Goal: Information Seeking & Learning: Check status

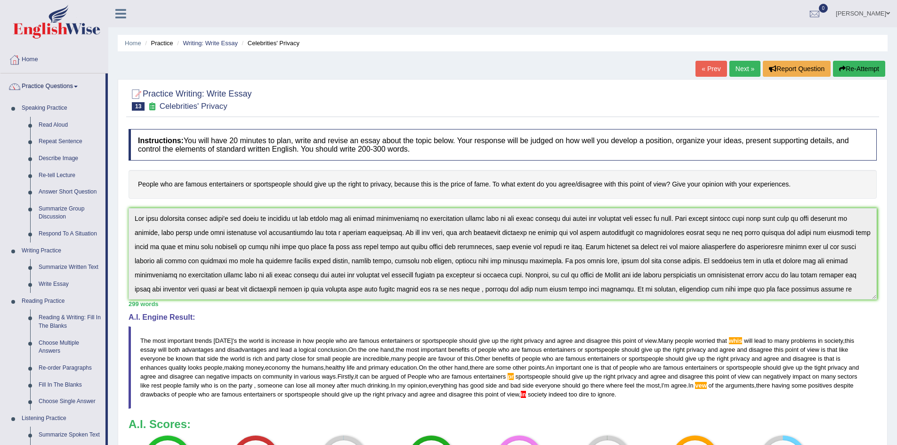
scroll to position [22, 0]
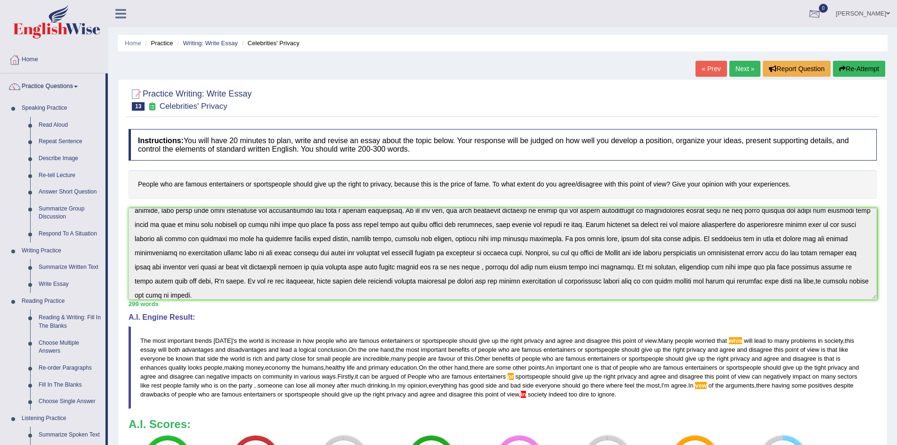
click at [812, 11] on div at bounding box center [814, 14] width 14 height 14
click at [778, 41] on icon at bounding box center [780, 39] width 4 height 7
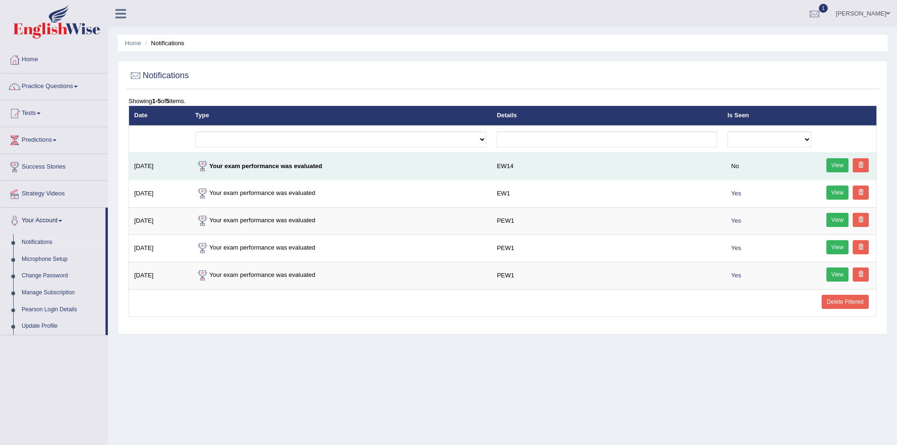
click at [832, 166] on link "View" at bounding box center [837, 165] width 23 height 14
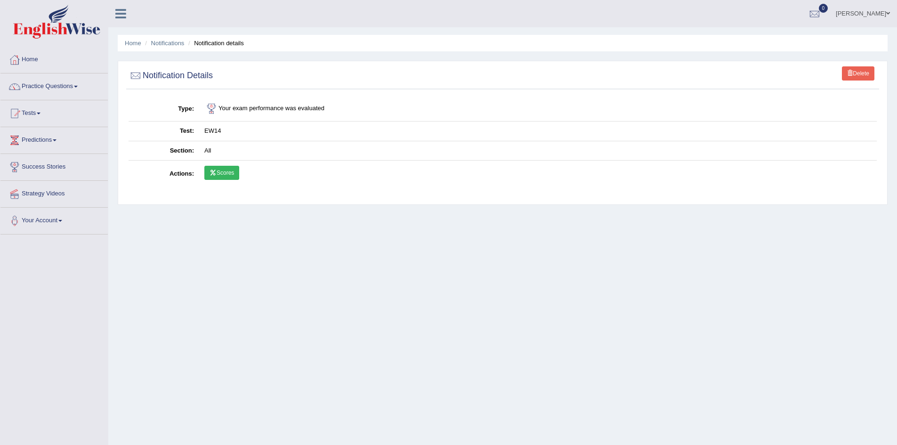
click at [222, 173] on link "Scores" at bounding box center [221, 173] width 35 height 14
click at [171, 45] on link "Notifications" at bounding box center [167, 43] width 33 height 7
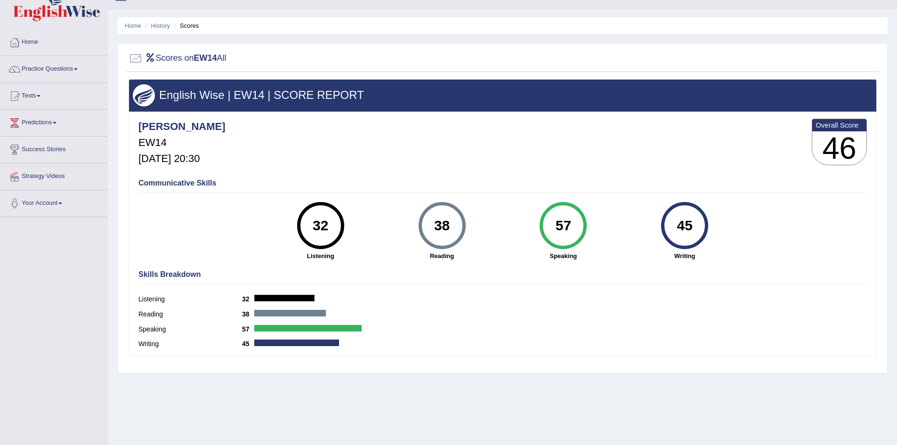
scroll to position [17, 0]
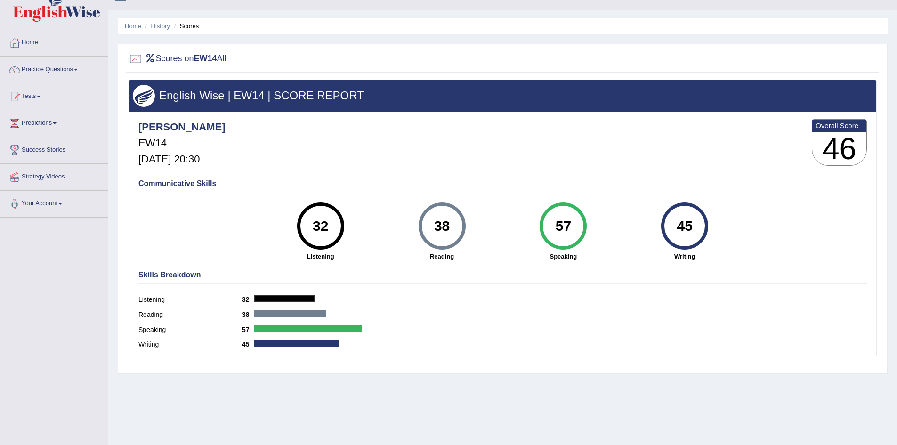
click at [161, 28] on link "History" at bounding box center [160, 26] width 19 height 7
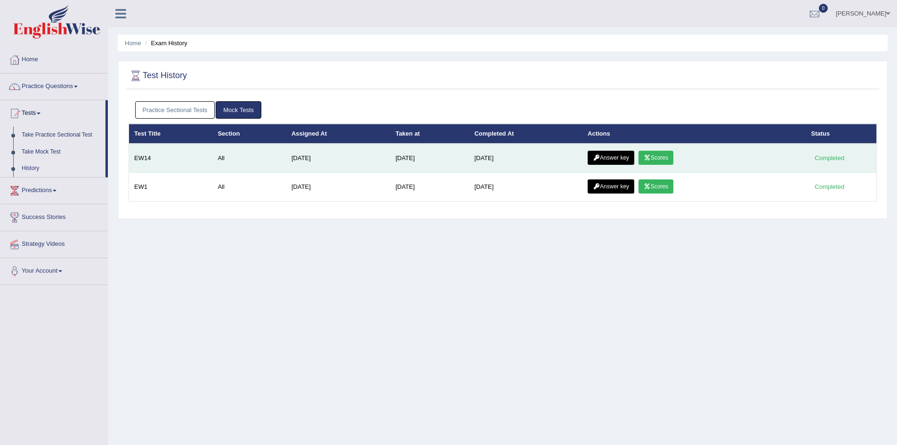
click at [603, 161] on link "Answer key" at bounding box center [610, 158] width 47 height 14
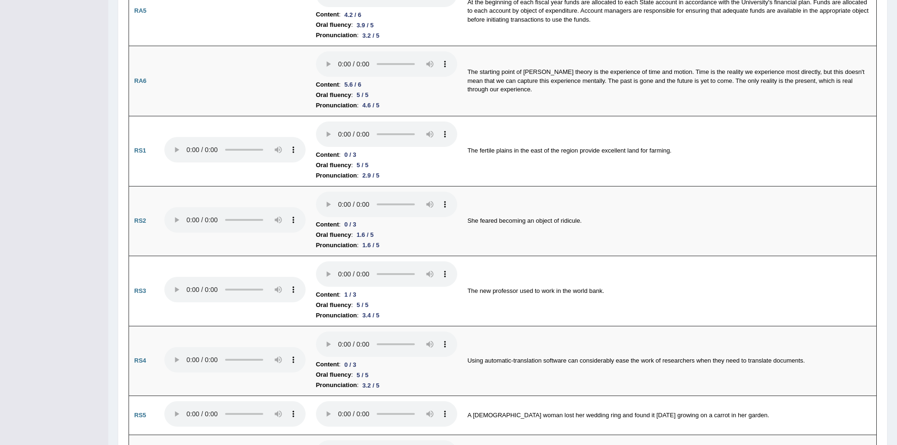
scroll to position [507, 0]
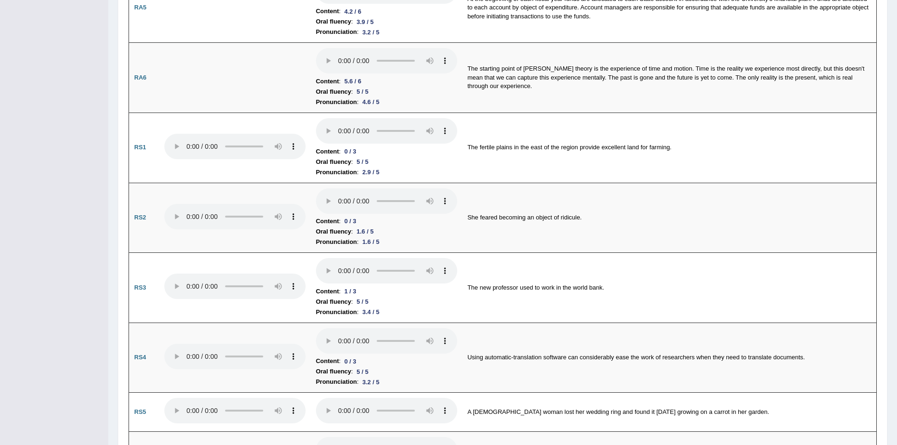
drag, startPoint x: 902, startPoint y: 69, endPoint x: 903, endPoint y: 151, distance: 81.4
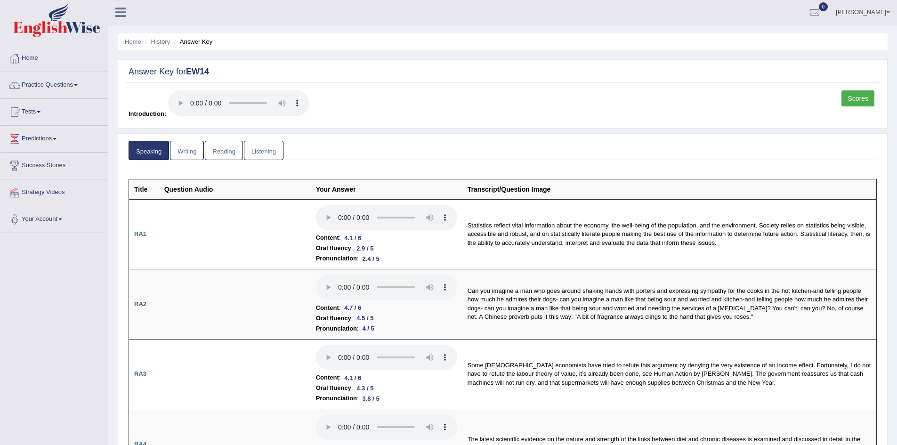
scroll to position [0, 0]
click at [187, 150] on link "Writing" at bounding box center [187, 151] width 34 height 19
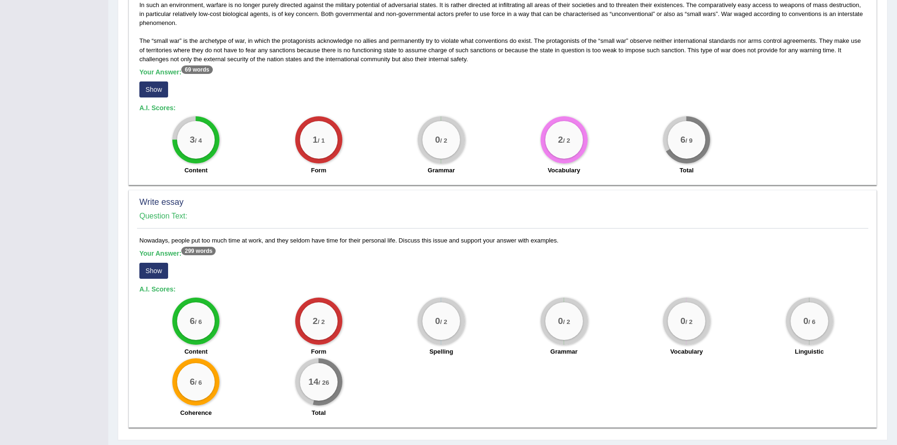
scroll to position [482, 0]
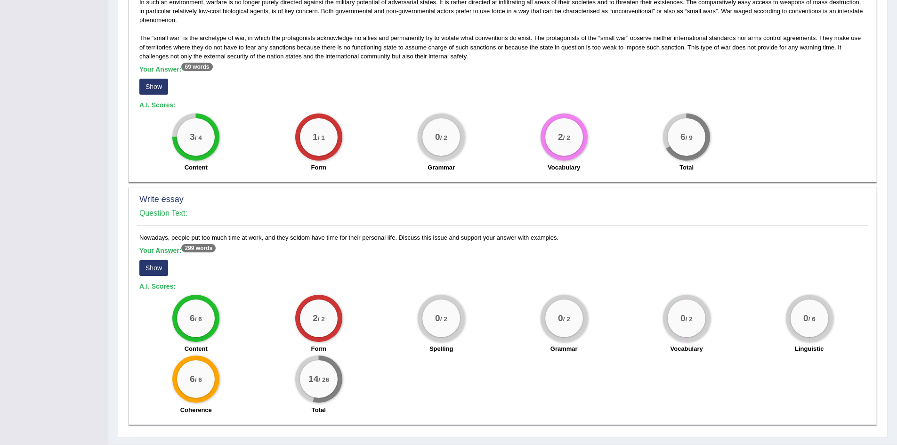
click at [150, 268] on button "Show" at bounding box center [153, 268] width 29 height 16
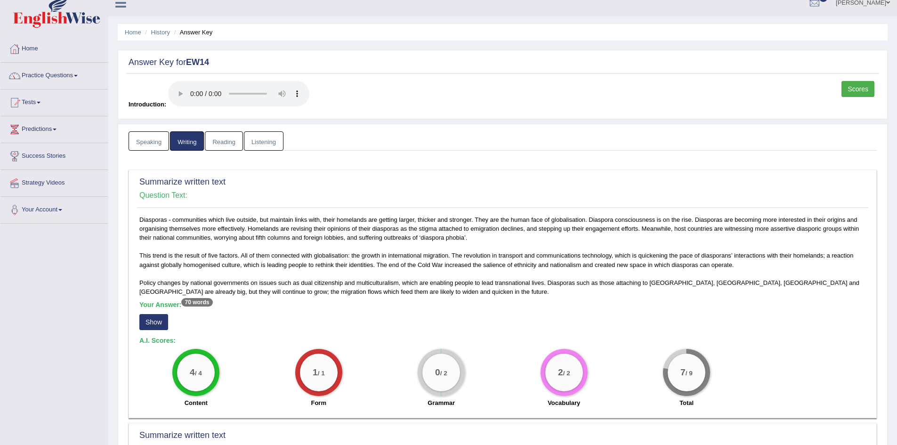
scroll to position [0, 0]
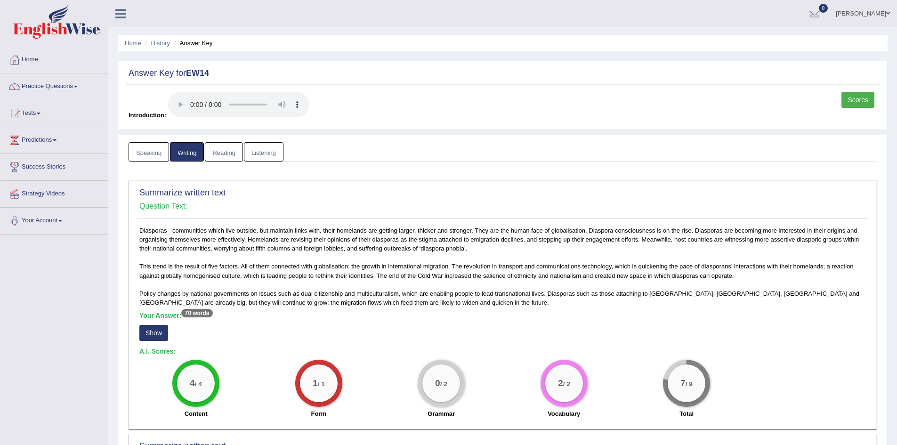
drag, startPoint x: 243, startPoint y: 152, endPoint x: 213, endPoint y: 154, distance: 30.3
click at [213, 154] on li "Reading" at bounding box center [224, 151] width 39 height 19
click at [213, 154] on link "Reading" at bounding box center [224, 151] width 38 height 19
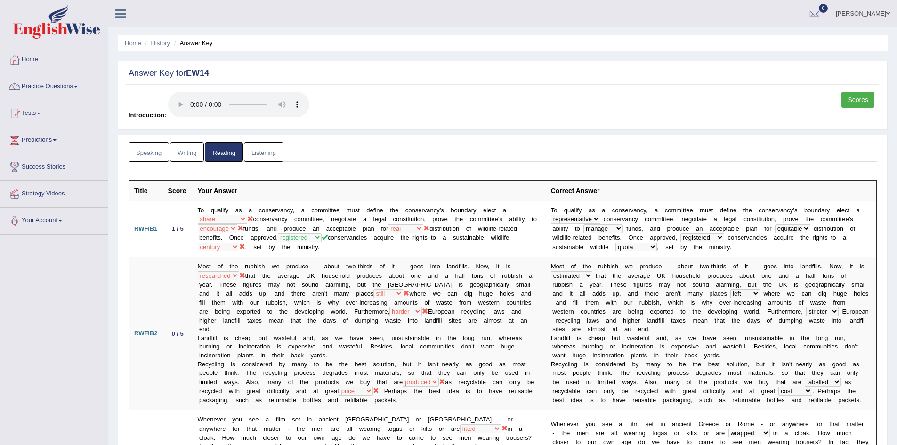
click at [262, 153] on link "Listening" at bounding box center [264, 151] width 40 height 19
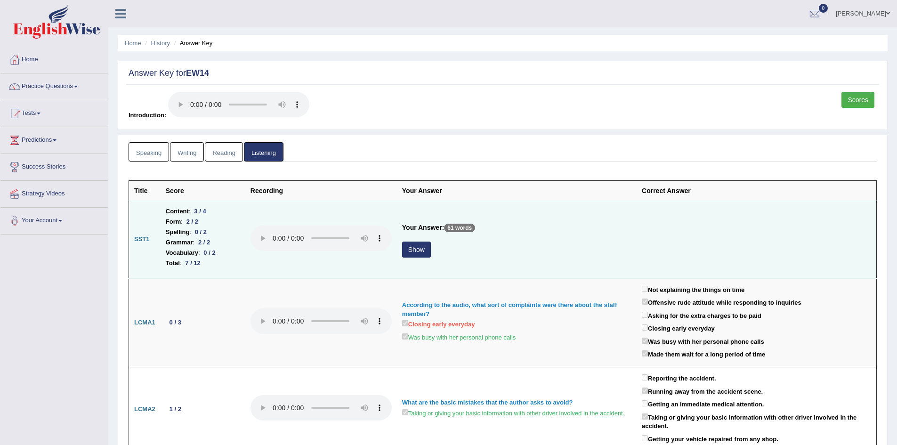
click at [412, 251] on button "Show" at bounding box center [416, 249] width 29 height 16
